Goal: Transaction & Acquisition: Purchase product/service

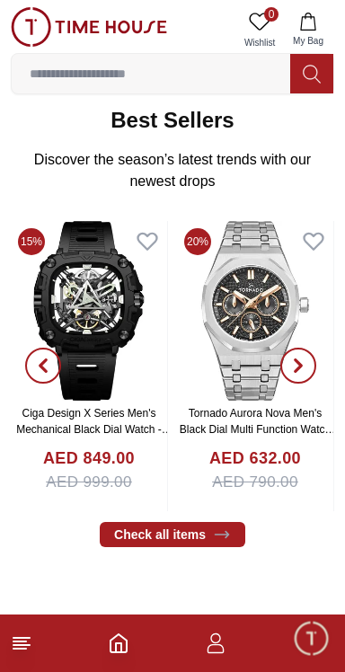
scroll to position [540, 0]
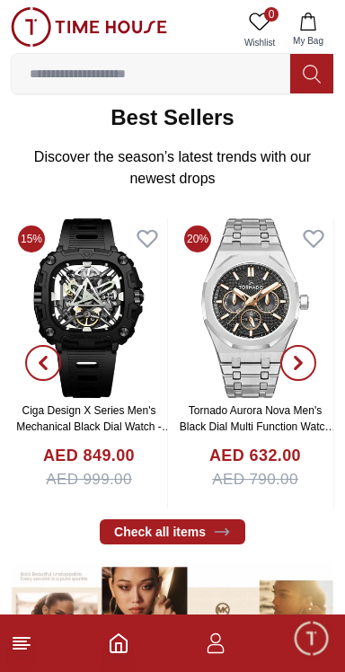
click at [111, 77] on input at bounding box center [151, 74] width 278 height 36
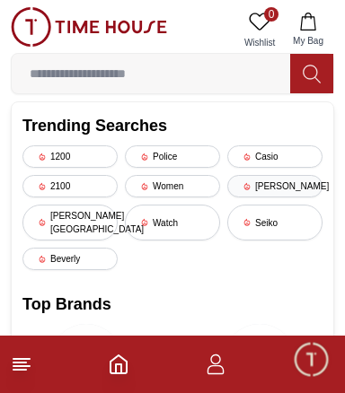
click at [256, 189] on div "[PERSON_NAME]" at bounding box center [274, 186] width 95 height 22
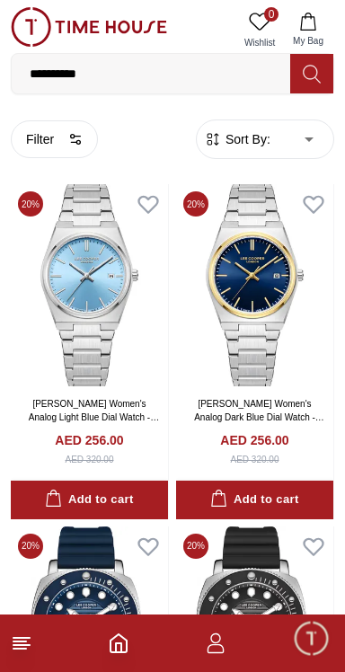
click at [217, 143] on icon "button" at bounding box center [213, 140] width 12 height 12
click at [248, 140] on span "Sort By:" at bounding box center [246, 139] width 48 height 18
click at [233, 147] on span "Sort By:" at bounding box center [246, 139] width 48 height 18
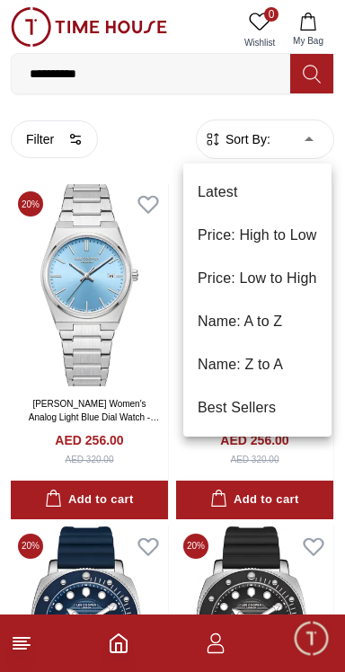
click at [254, 271] on li "Price: Low to High" at bounding box center [257, 278] width 148 height 43
type input "*"
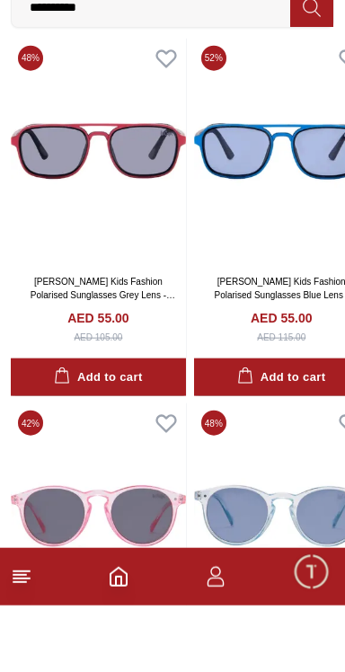
scroll to position [6966, 0]
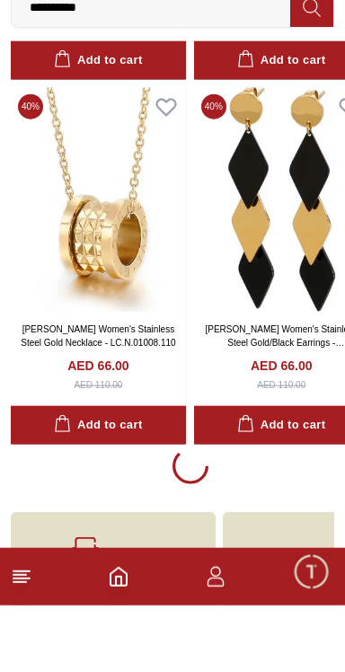
scroll to position [10609, 0]
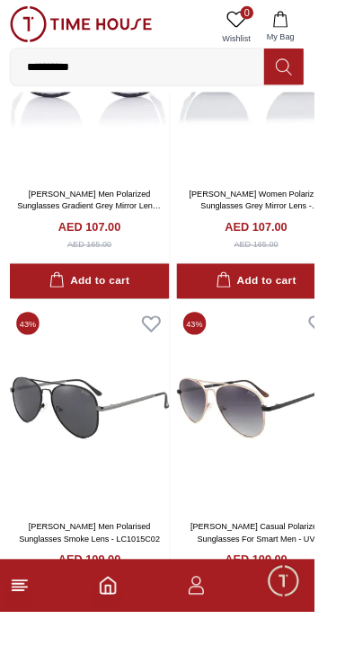
scroll to position [17865, 0]
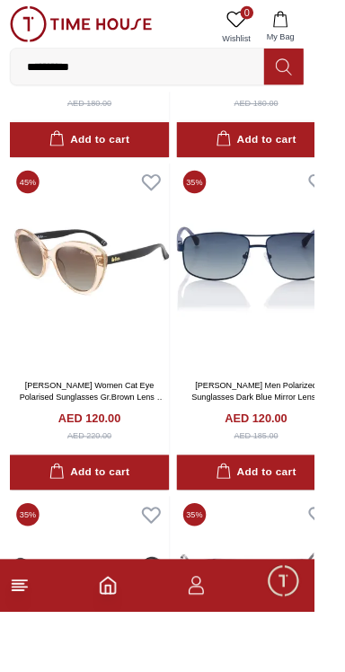
scroll to position [23636, 0]
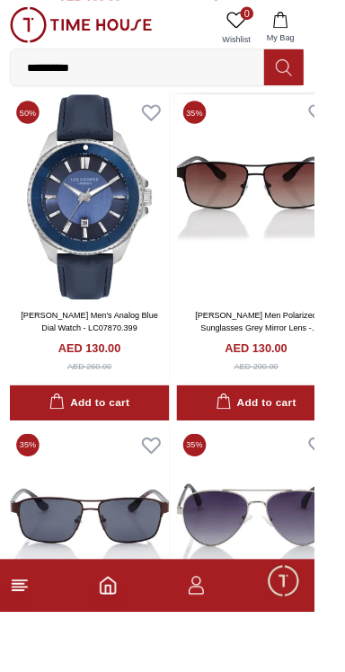
scroll to position [29121, 0]
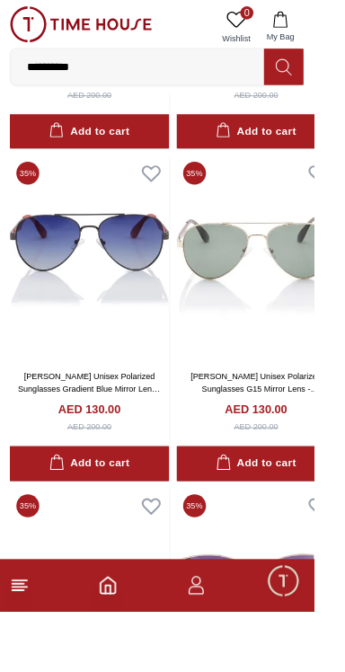
scroll to position [29505, 0]
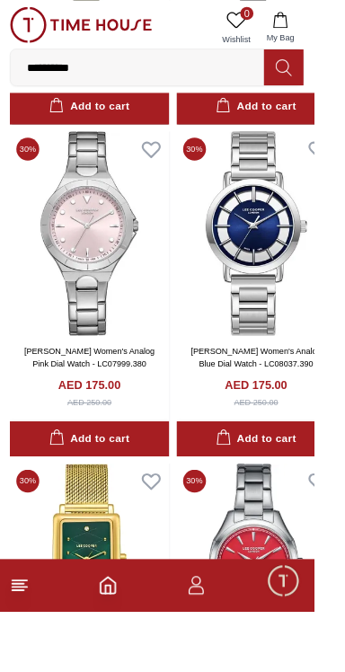
scroll to position [36487, 0]
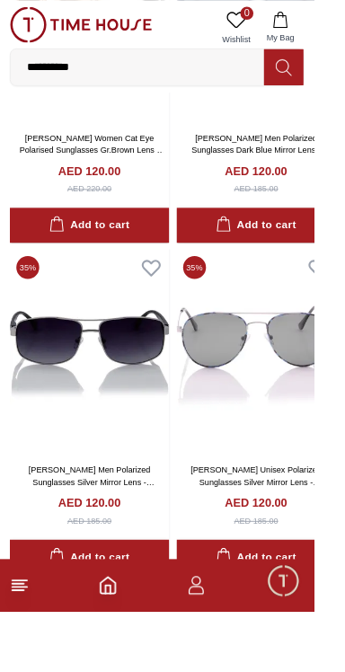
scroll to position [23381, 0]
